Goal: Task Accomplishment & Management: Manage account settings

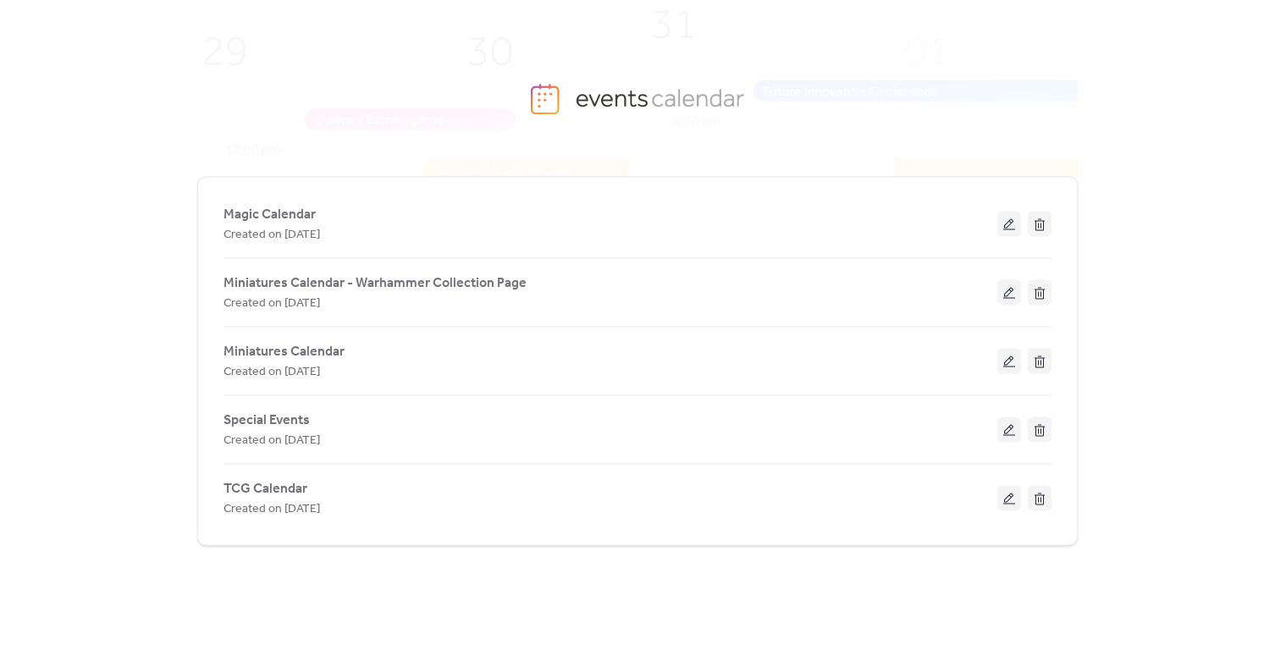
click at [292, 209] on span "Magic Calendar" at bounding box center [269, 215] width 92 height 20
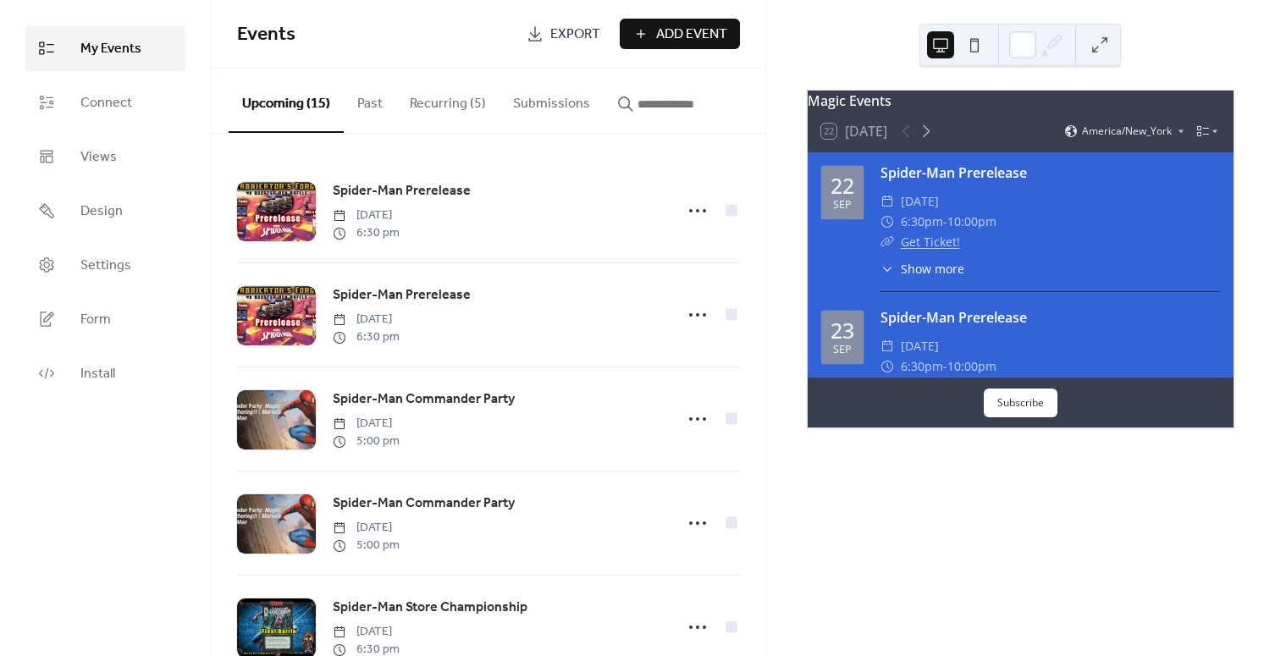
click at [415, 99] on button "Recurring (5)" at bounding box center [447, 100] width 103 height 63
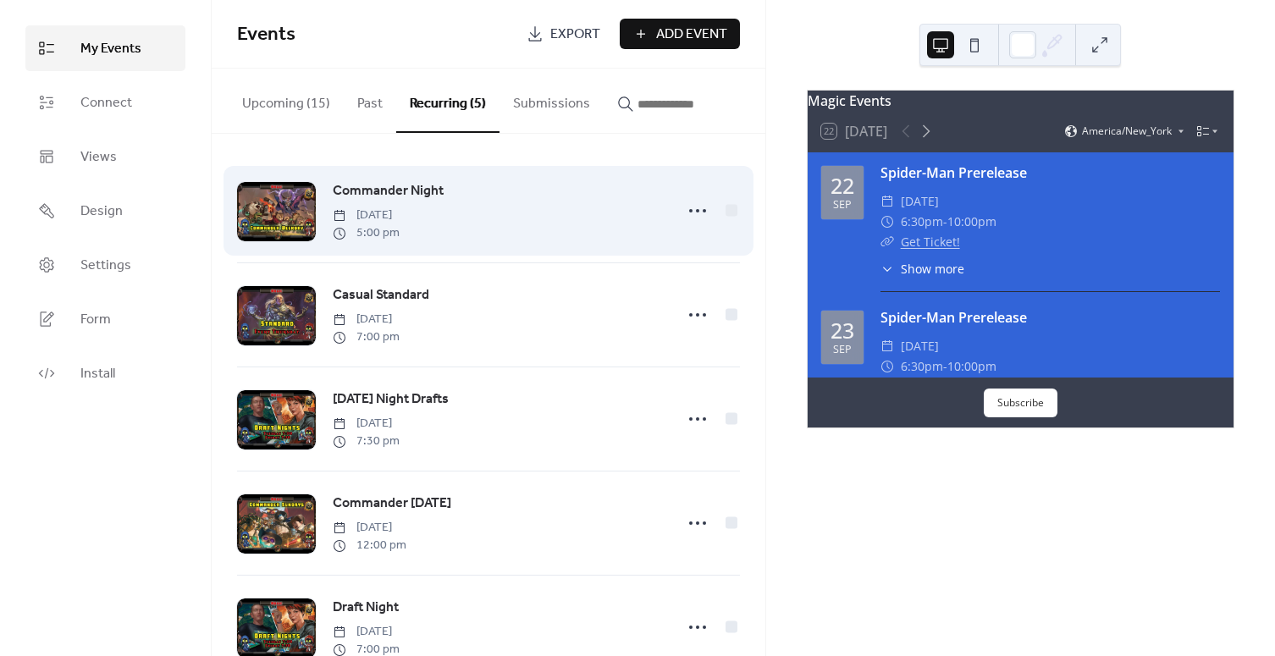
click at [395, 185] on span "Commander Night" at bounding box center [388, 191] width 111 height 20
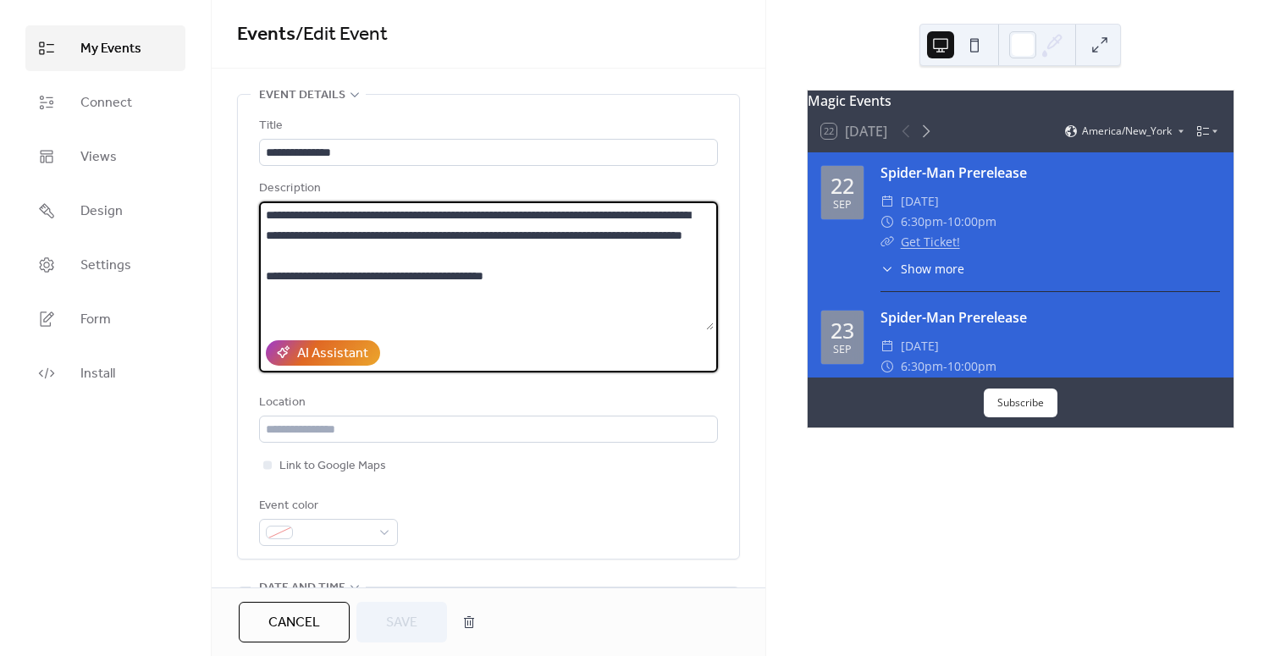
click at [422, 273] on textarea "**********" at bounding box center [486, 265] width 455 height 129
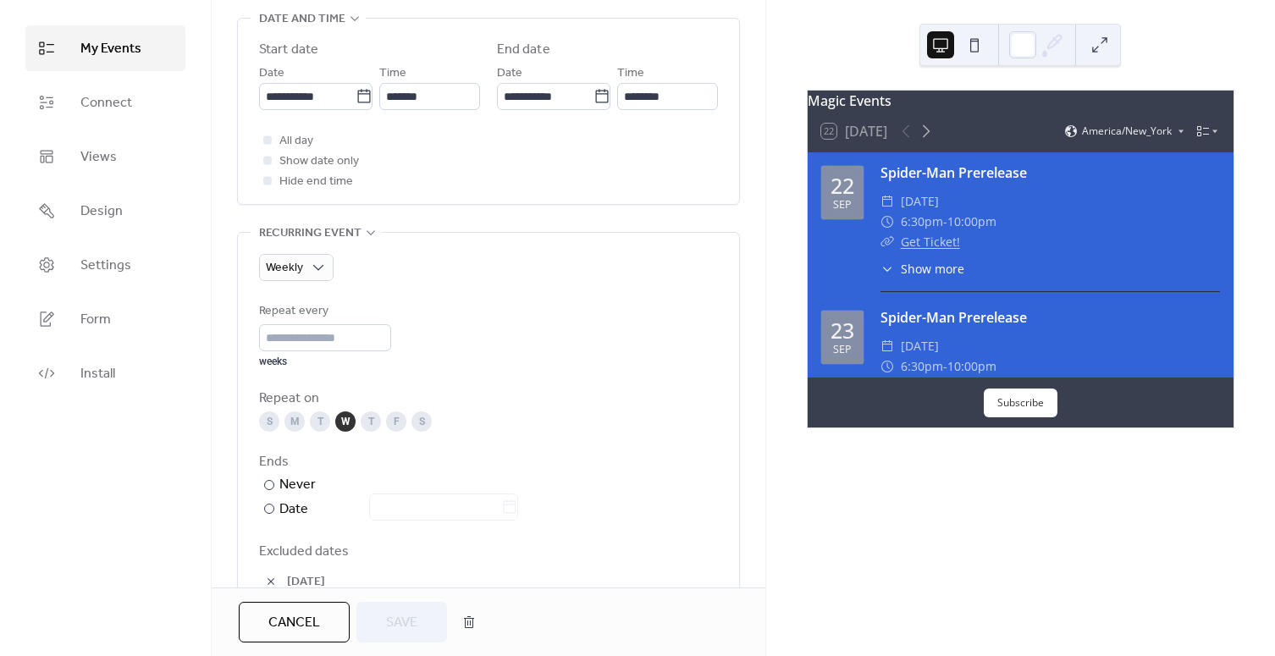
scroll to position [847, 0]
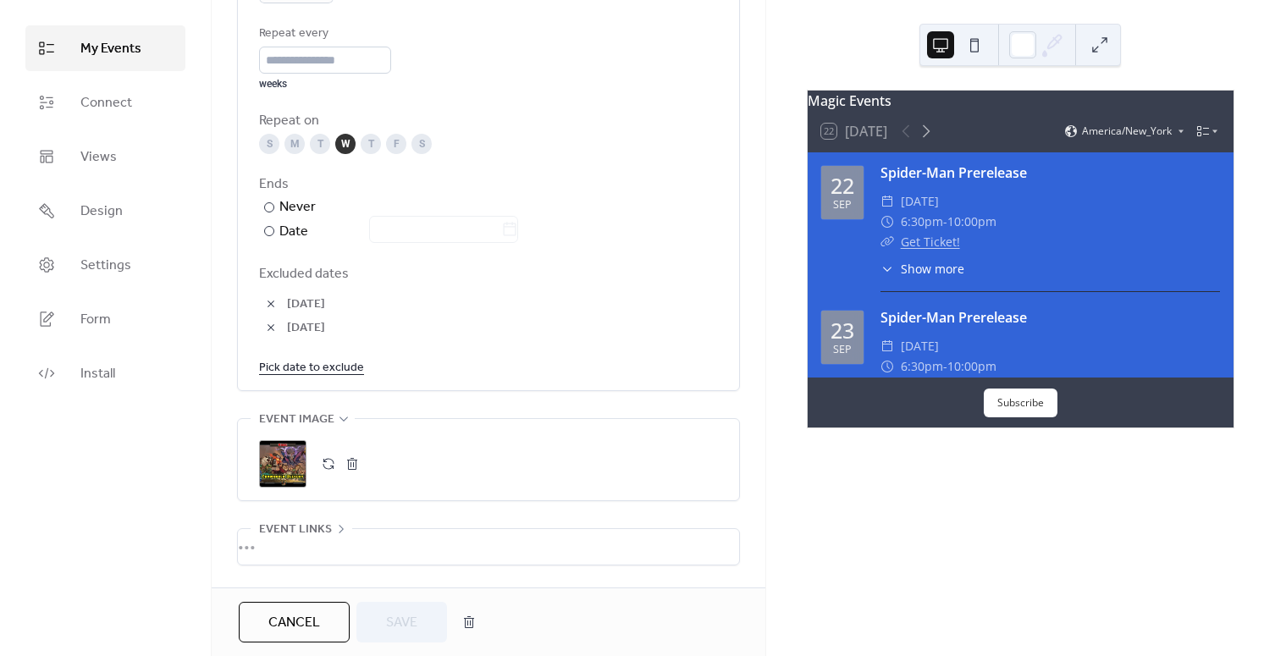
click at [292, 456] on div ";" at bounding box center [282, 463] width 47 height 47
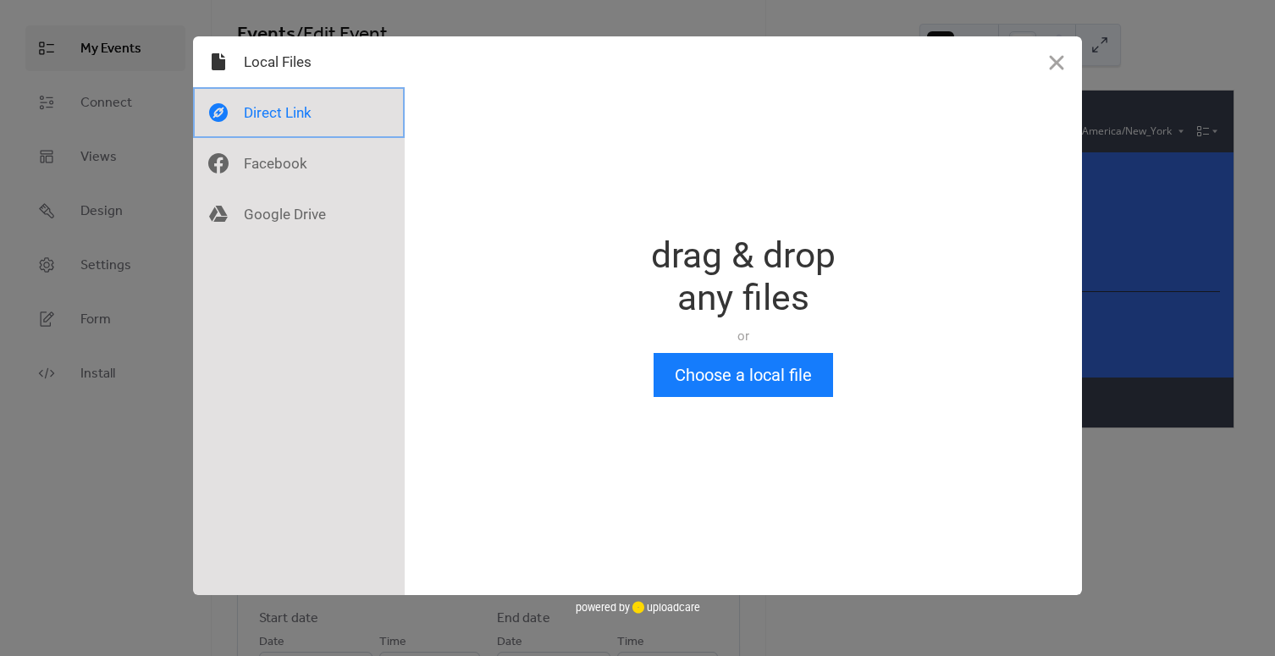
click at [301, 116] on div at bounding box center [299, 112] width 212 height 51
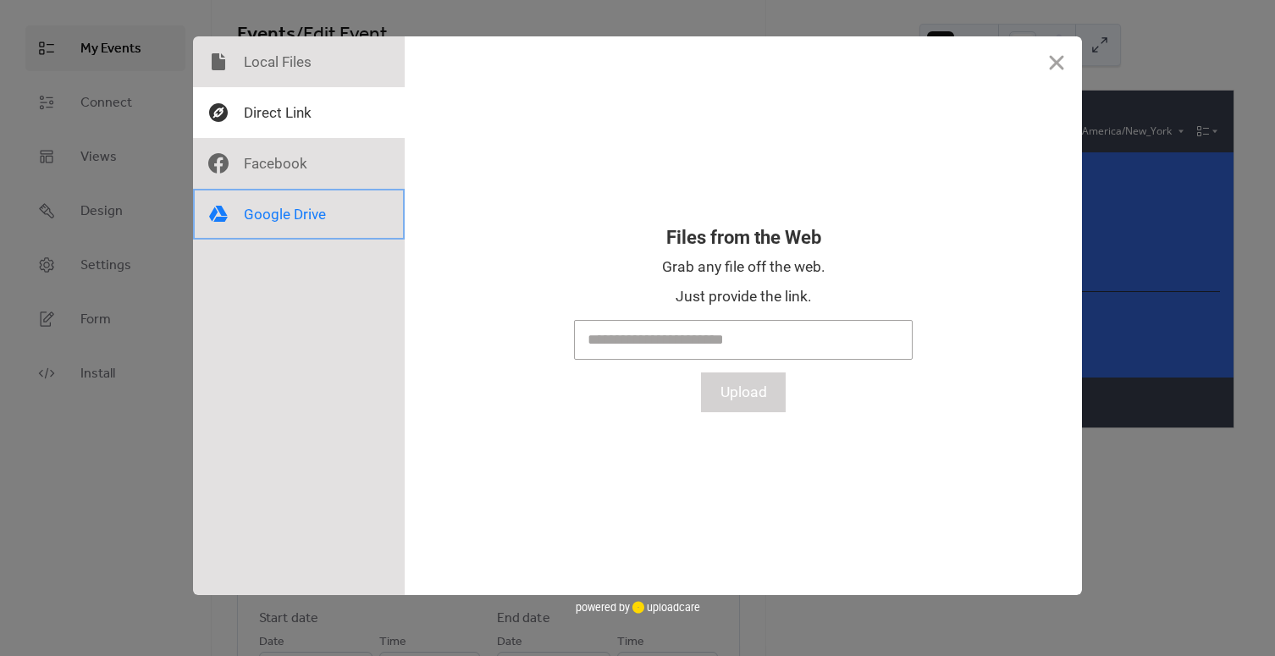
click at [279, 212] on div at bounding box center [299, 214] width 212 height 51
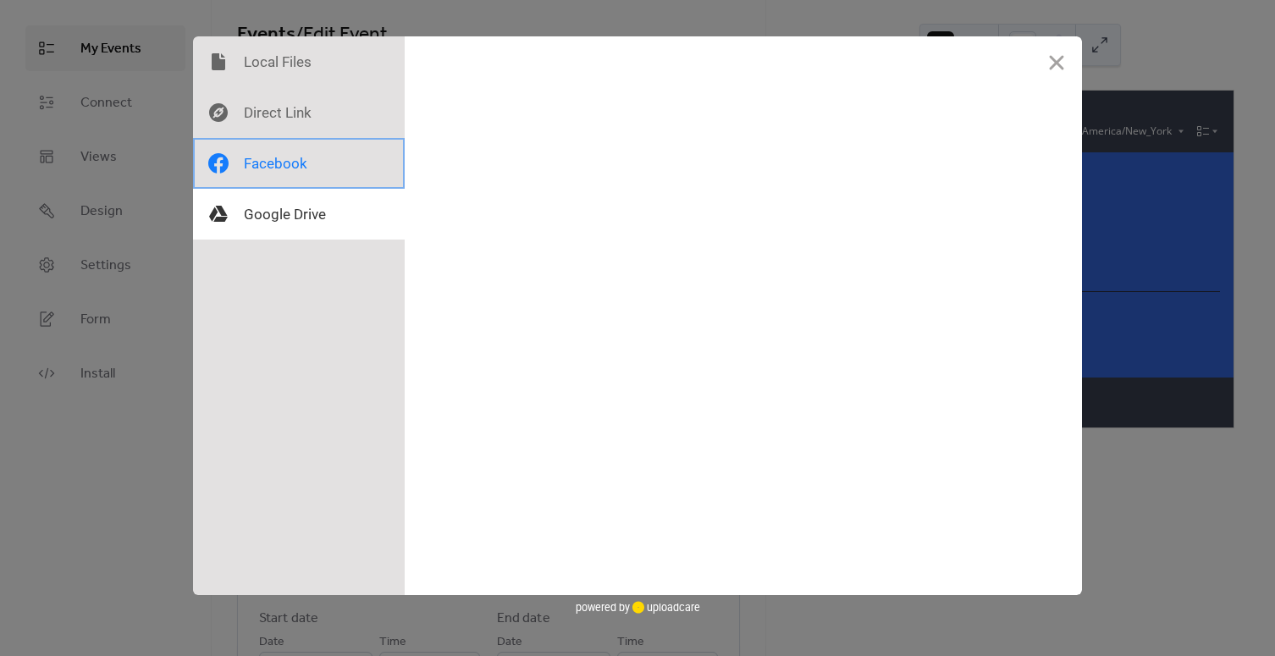
click at [288, 164] on div at bounding box center [299, 163] width 212 height 51
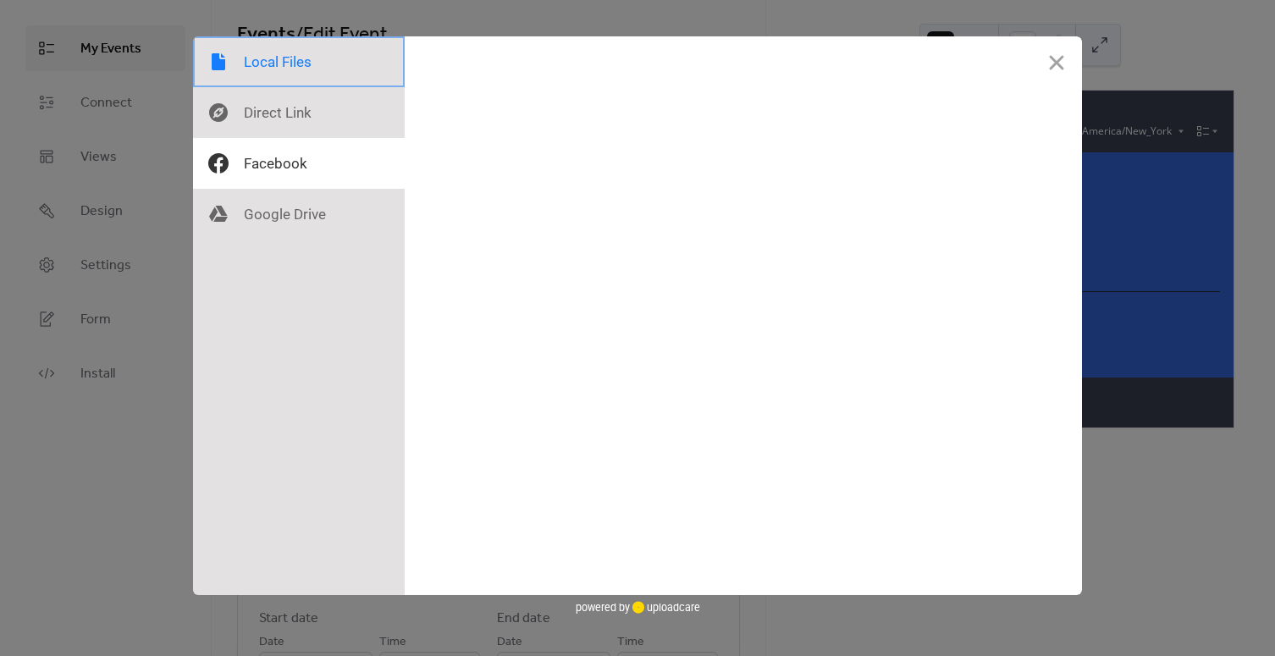
click at [290, 38] on div at bounding box center [299, 61] width 212 height 51
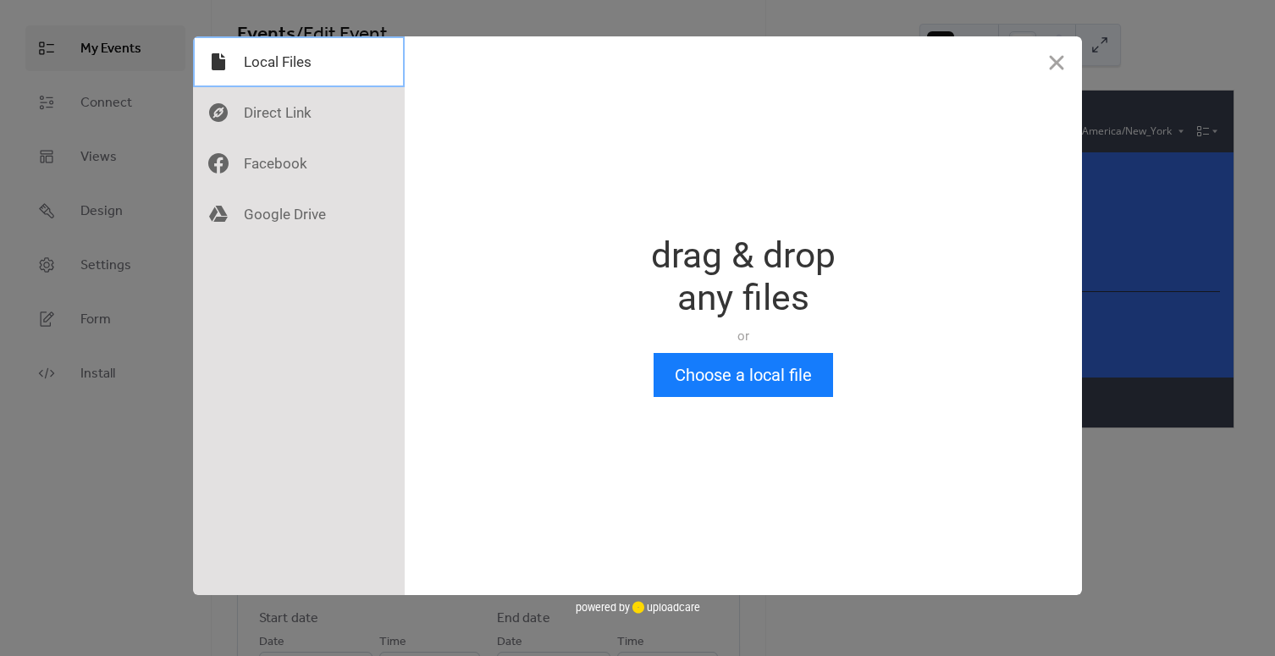
click at [281, 77] on div at bounding box center [299, 61] width 212 height 51
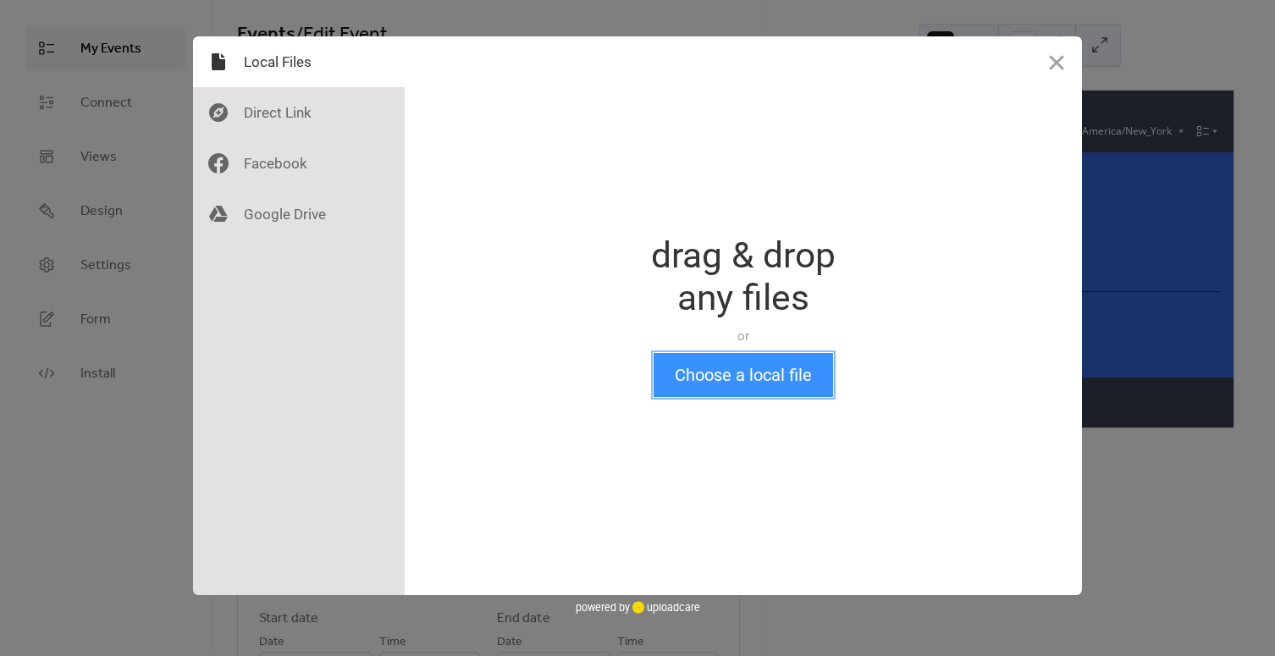
click at [726, 369] on button "Choose a local file" at bounding box center [743, 375] width 179 height 44
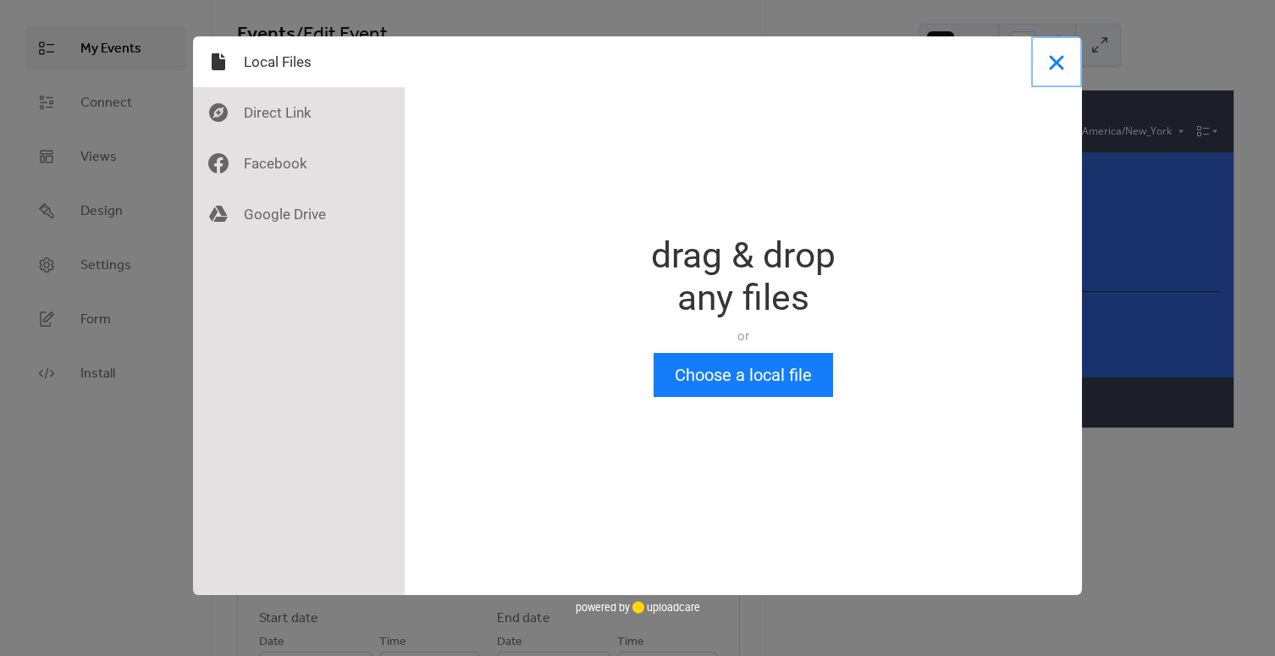
click at [1049, 56] on button "Close" at bounding box center [1056, 61] width 51 height 51
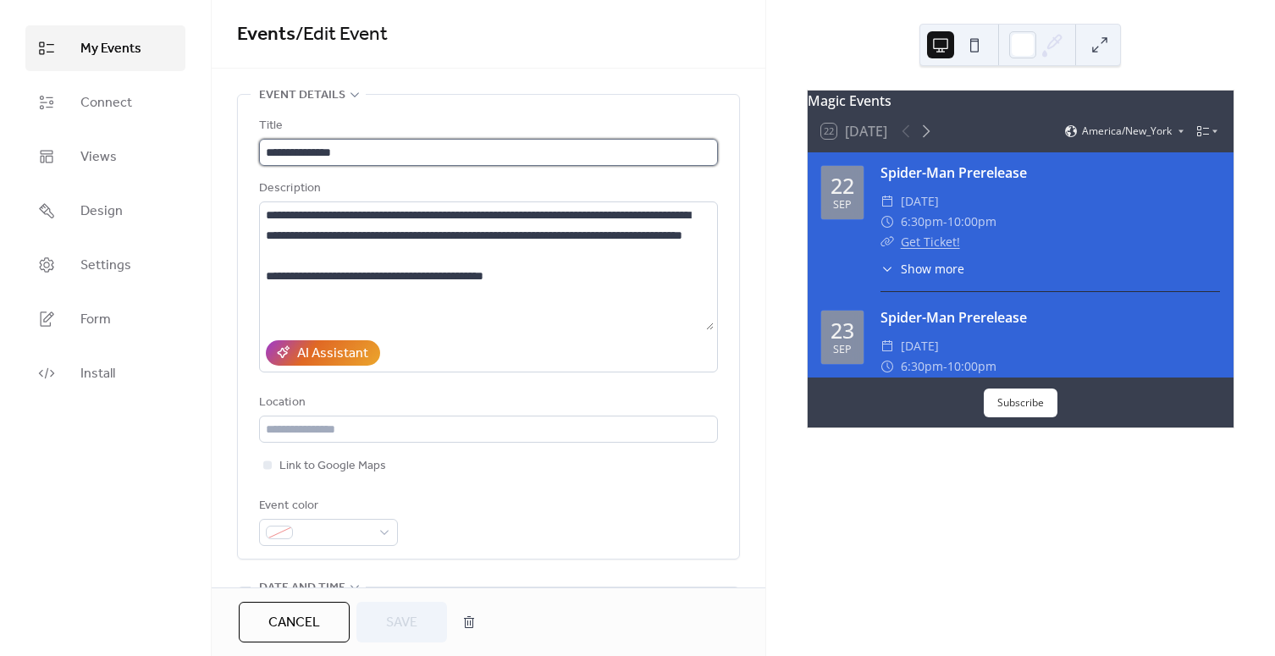
click at [431, 154] on input "**********" at bounding box center [488, 152] width 459 height 27
